Goal: Check status: Check status

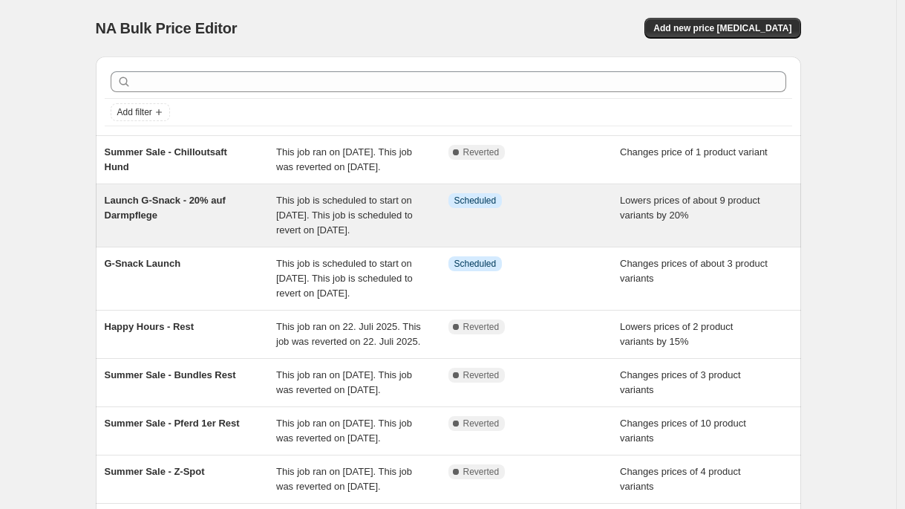
click at [293, 219] on span "This job is scheduled to start on [DATE]. This job is scheduled to revert on [D…" at bounding box center [344, 215] width 137 height 41
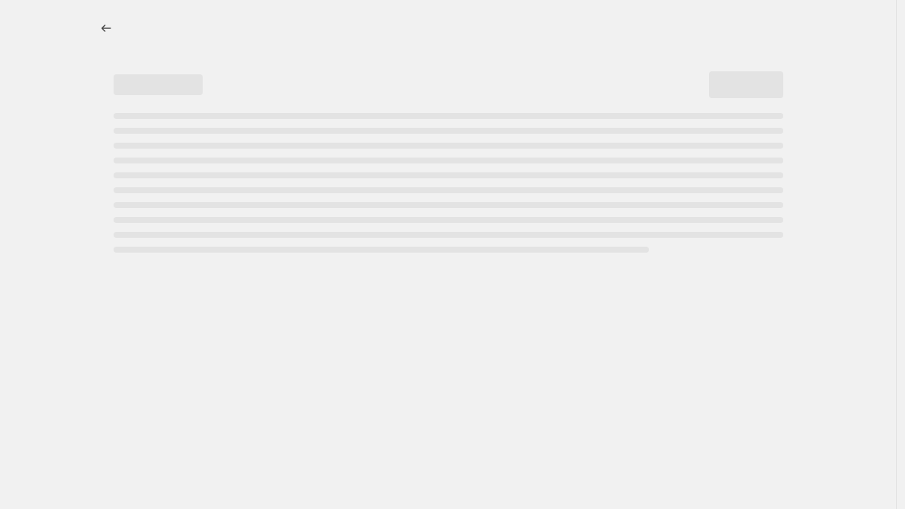
select select "percentage"
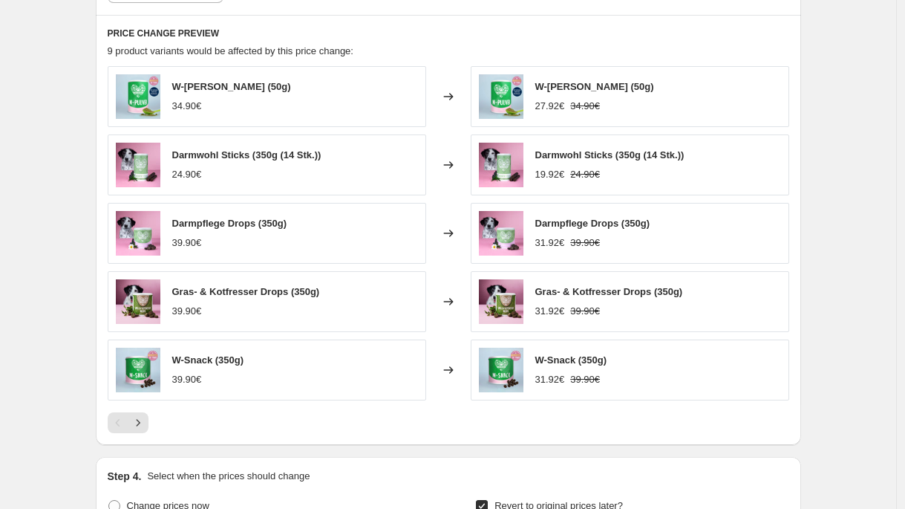
scroll to position [950, 0]
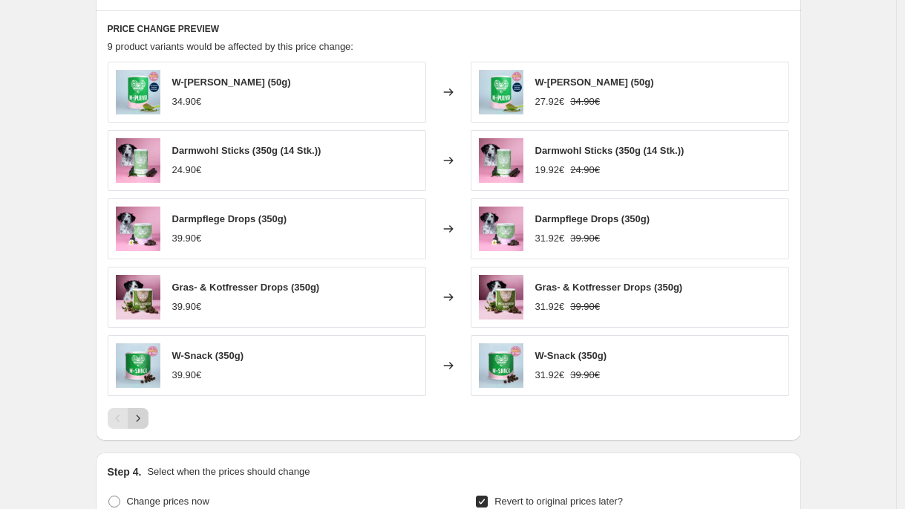
click at [141, 424] on icon "Next" at bounding box center [138, 418] width 15 height 15
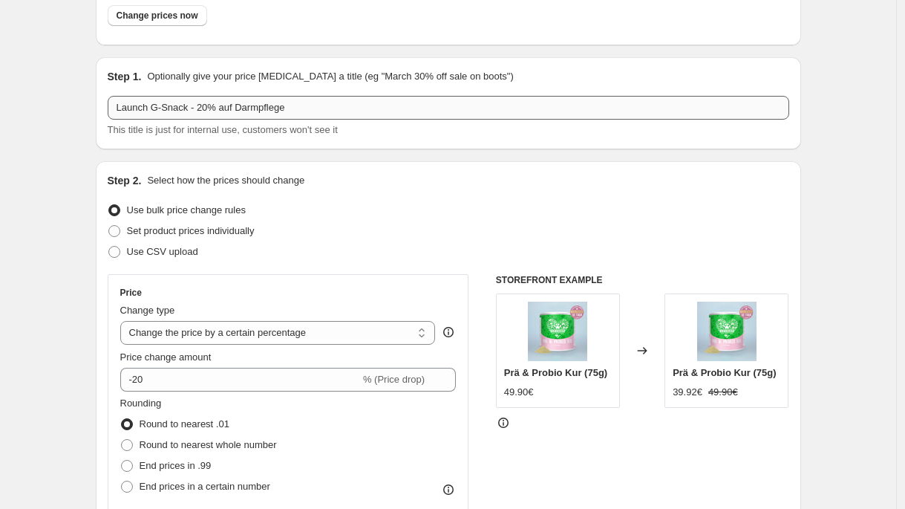
scroll to position [0, 0]
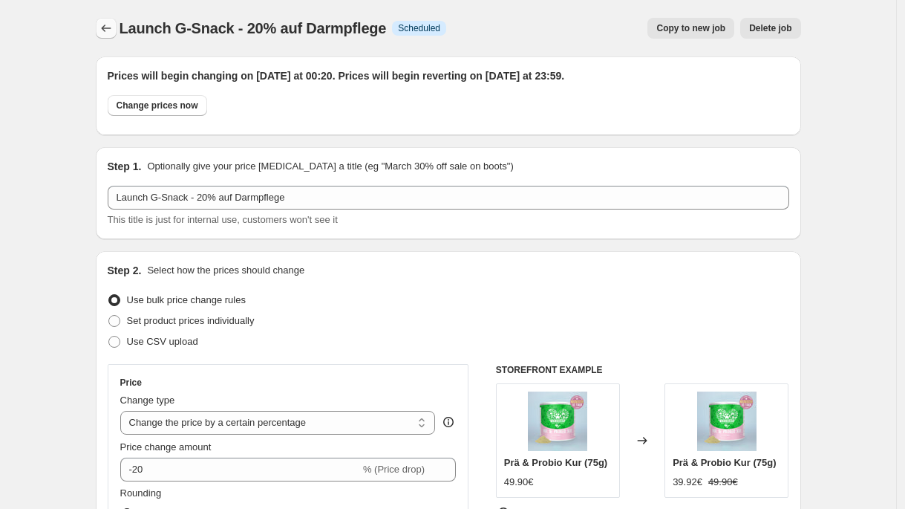
click at [114, 28] on icon "Price change jobs" at bounding box center [106, 28] width 15 height 15
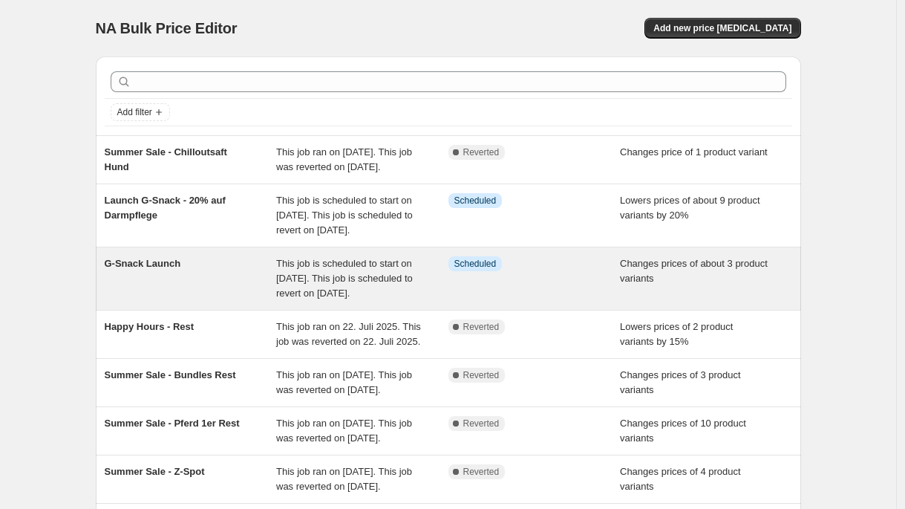
click at [235, 296] on div "G-Snack Launch" at bounding box center [191, 278] width 172 height 45
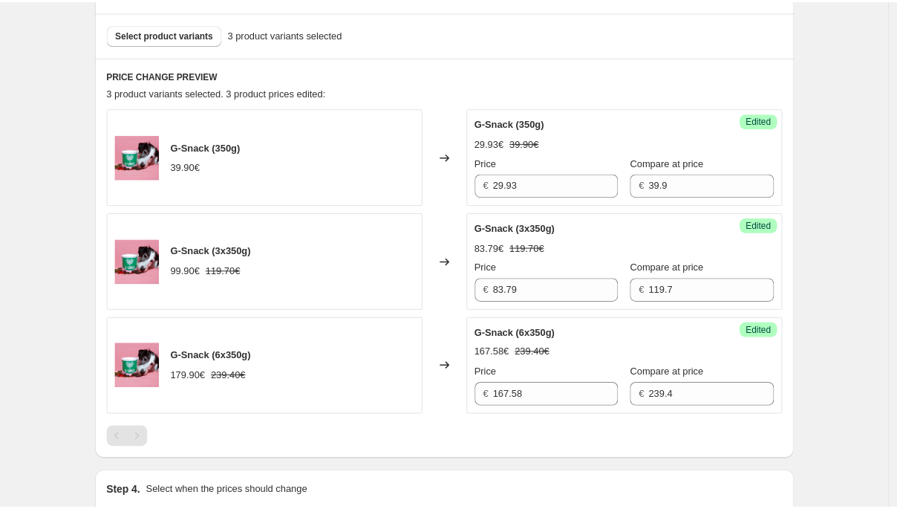
scroll to position [363, 0]
